Goal: Task Accomplishment & Management: Use online tool/utility

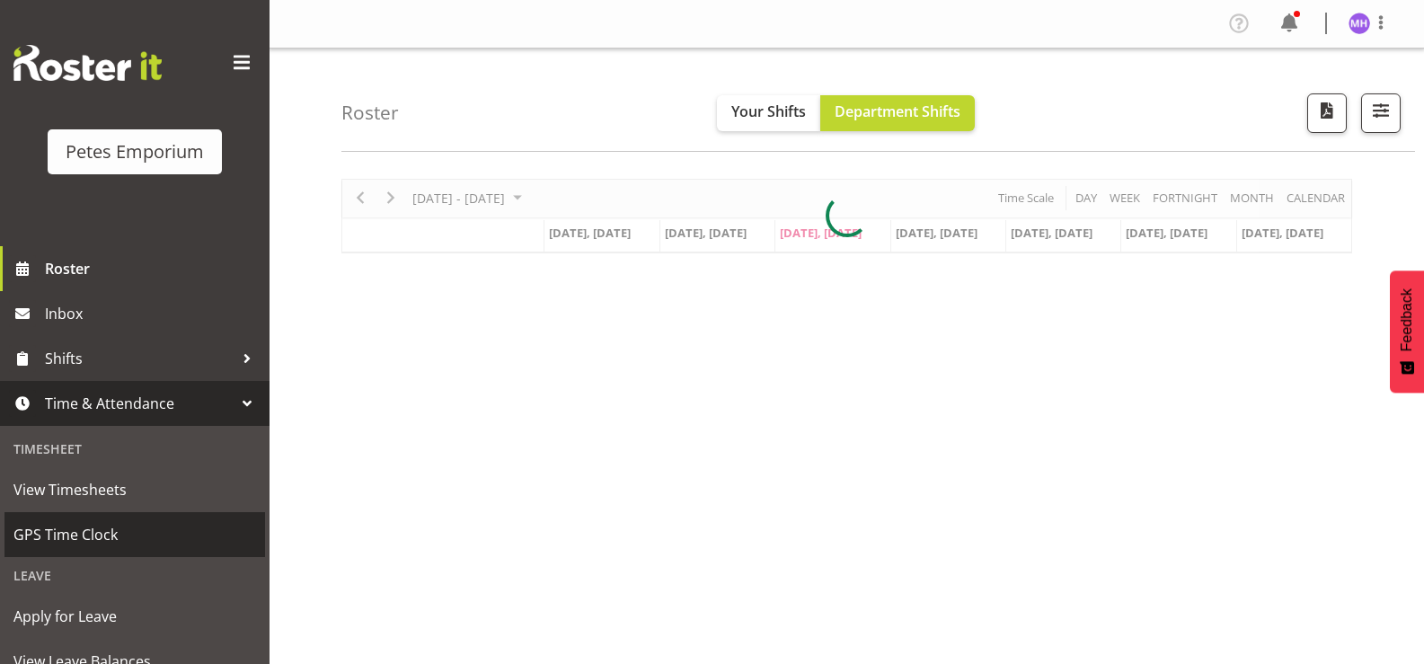
click at [32, 533] on span "GPS Time Clock" at bounding box center [134, 534] width 243 height 27
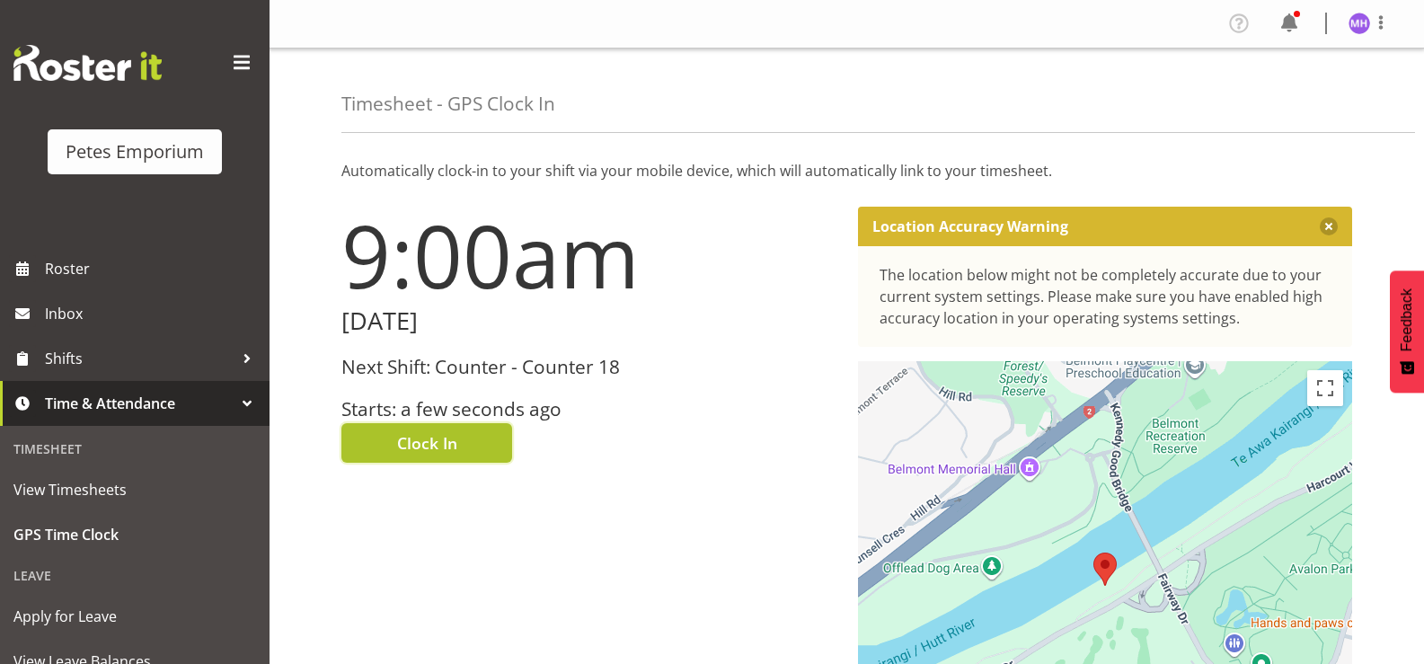
click at [410, 433] on span "Clock In" at bounding box center [427, 442] width 60 height 23
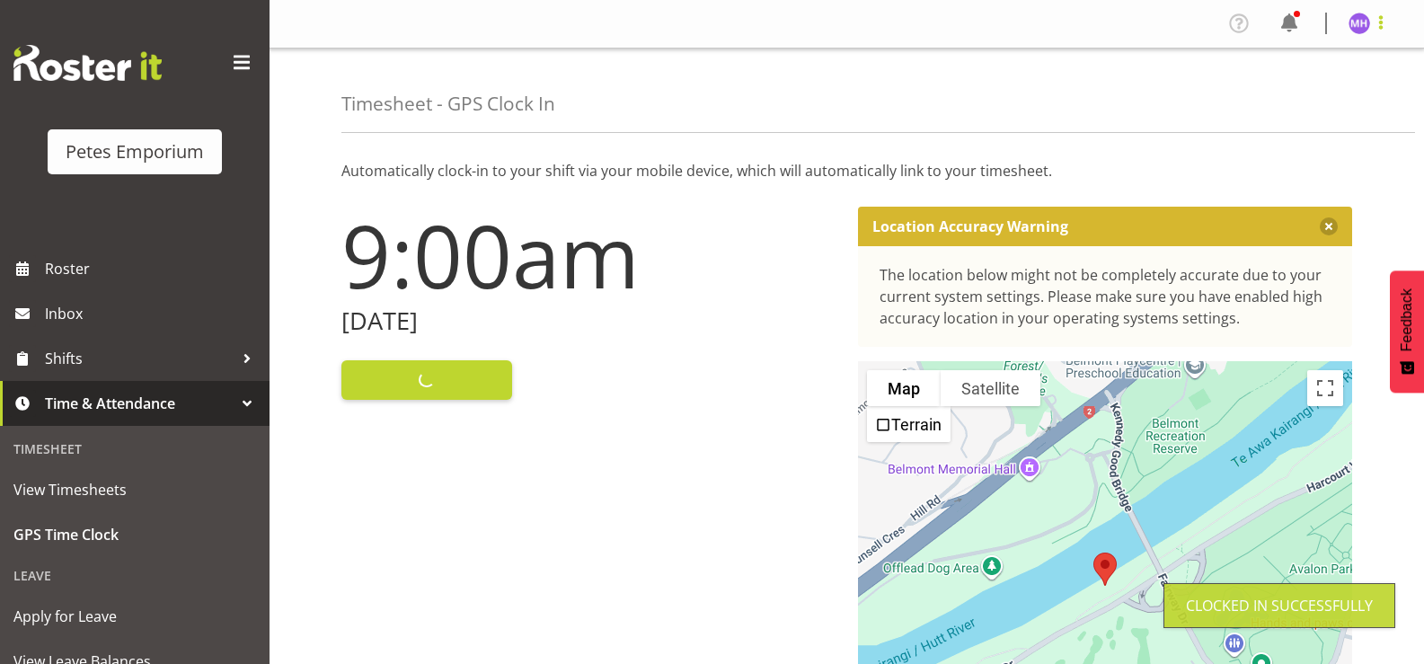
click at [1374, 28] on span at bounding box center [1381, 23] width 22 height 22
click at [1318, 97] on link "Log Out" at bounding box center [1305, 94] width 173 height 32
